Goal: Check status: Check status

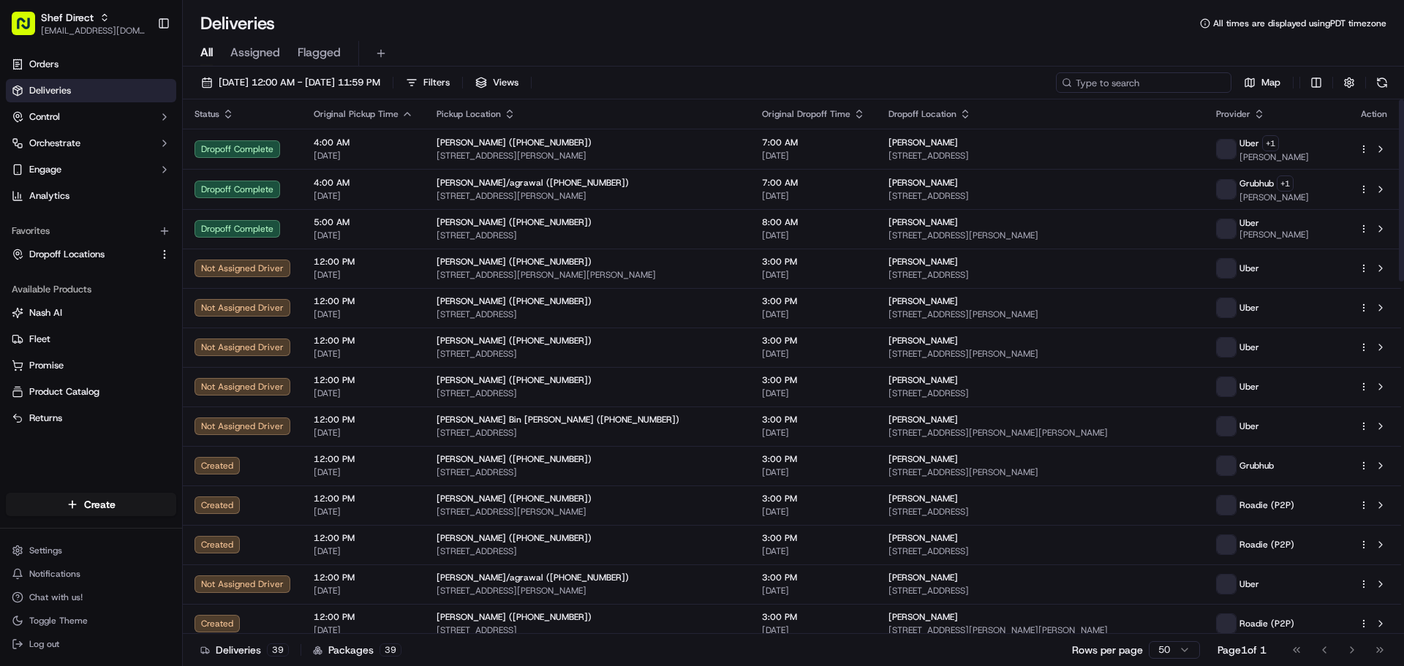
click at [1179, 82] on input at bounding box center [1144, 82] width 176 height 20
paste input "A4VNebUzbUD"
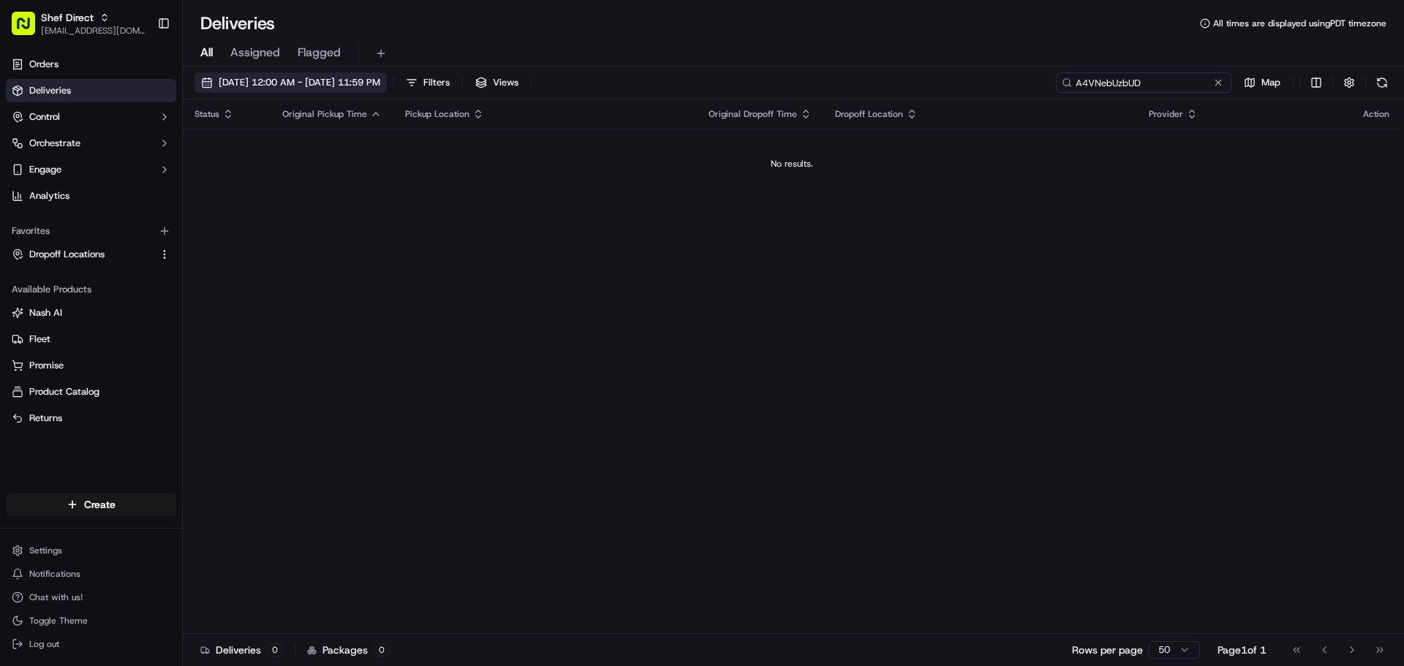
type input "A4VNebUzbUD"
click at [380, 82] on span "[DATE] 12:00 AM - [DATE] 11:59 PM" at bounding box center [300, 82] width 162 height 13
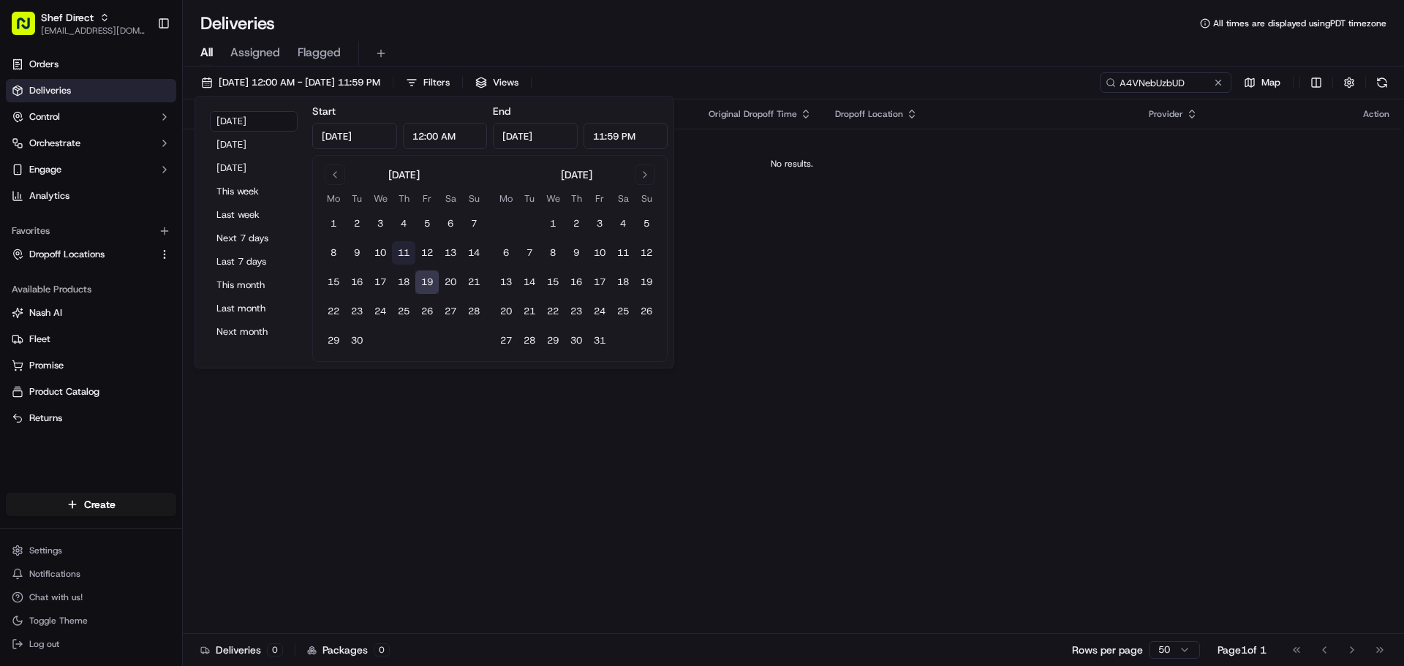
click at [396, 246] on button "11" at bounding box center [403, 252] width 23 height 23
type input "[DATE]"
click at [397, 252] on button "11" at bounding box center [403, 252] width 23 height 23
click at [805, 374] on div "Status Original Pickup Time Pickup Location Original Dropoff Time Dropoff Locat…" at bounding box center [792, 366] width 1218 height 535
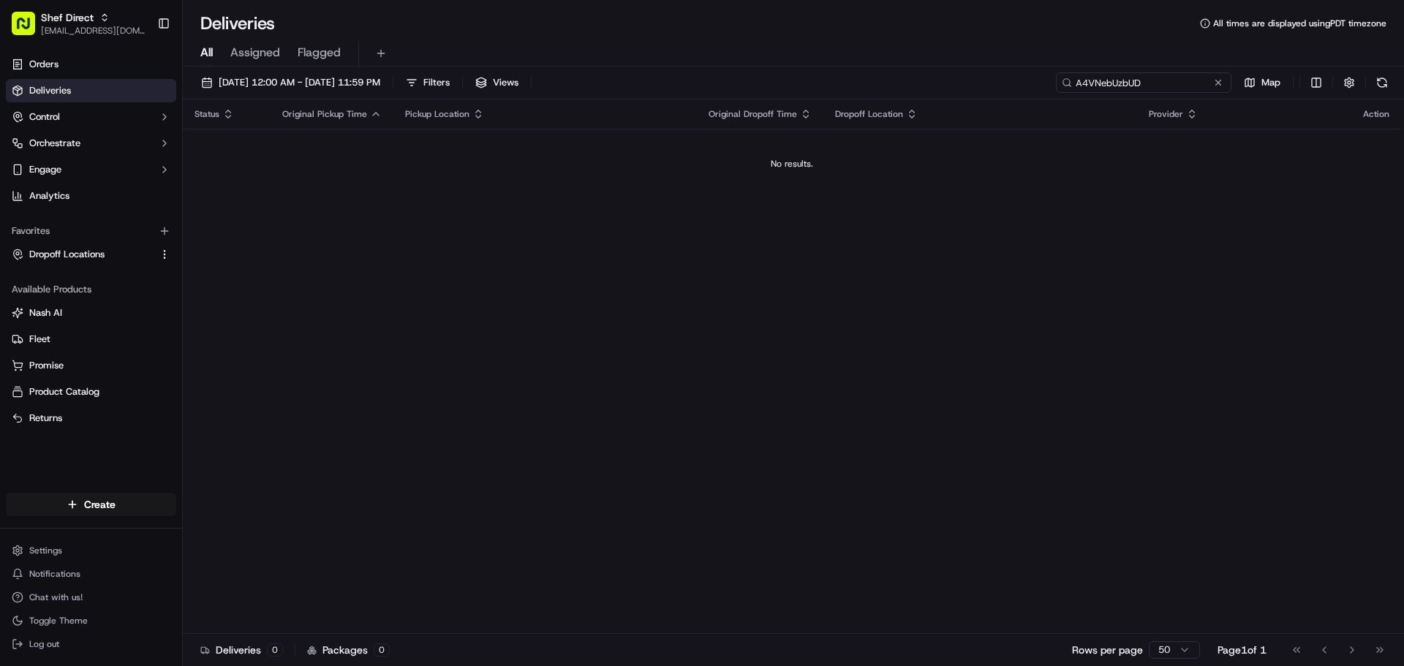
drag, startPoint x: 1200, startPoint y: 89, endPoint x: 1170, endPoint y: 95, distance: 30.5
click at [1196, 92] on input "A4VNebUzbUD" at bounding box center [1144, 82] width 176 height 20
drag, startPoint x: 1157, startPoint y: 79, endPoint x: 804, endPoint y: 80, distance: 353.2
click at [804, 80] on div "[DATE] 12:00 AM - [DATE] 11:59 PM Filters Views A4VNebUzbUD Map" at bounding box center [793, 85] width 1221 height 27
